Goal: Task Accomplishment & Management: Use online tool/utility

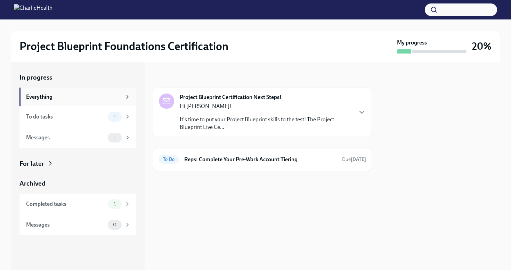
click at [79, 98] on div "Everything" at bounding box center [74, 97] width 96 height 8
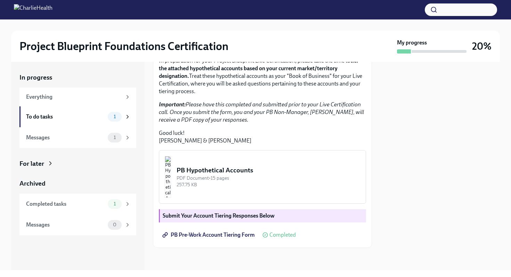
scroll to position [154, 0]
click at [171, 166] on img "button" at bounding box center [168, 177] width 6 height 42
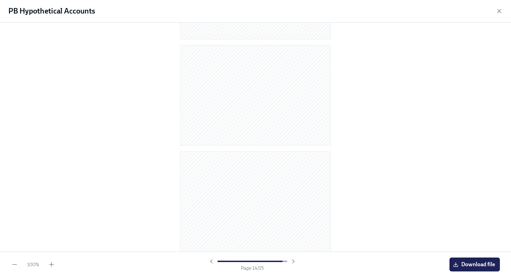
scroll to position [1372, 0]
